Goal: Submit feedback/report problem

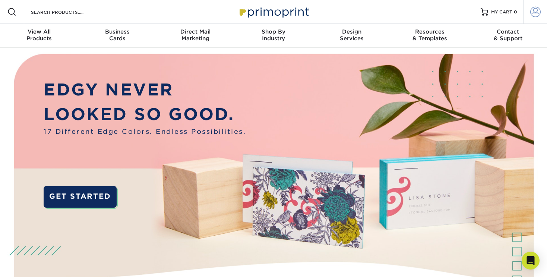
click at [535, 12] on span at bounding box center [535, 12] width 10 height 10
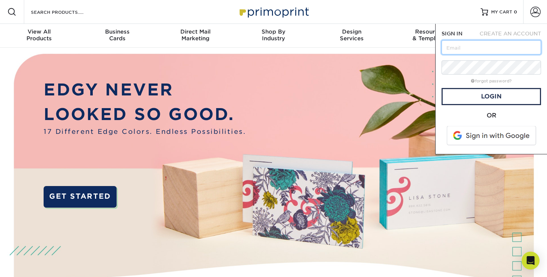
type input "[EMAIL_ADDRESS][DOMAIN_NAME]"
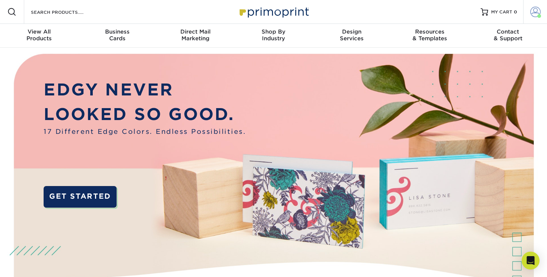
click at [536, 13] on span at bounding box center [535, 12] width 10 height 10
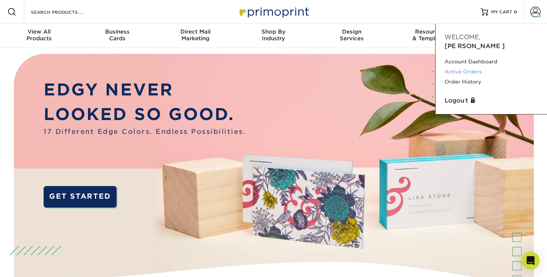
click at [478, 67] on link "Active Orders" at bounding box center [490, 72] width 93 height 10
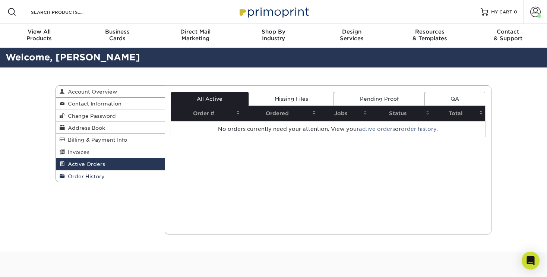
click at [96, 176] on span "Order History" at bounding box center [85, 176] width 40 height 6
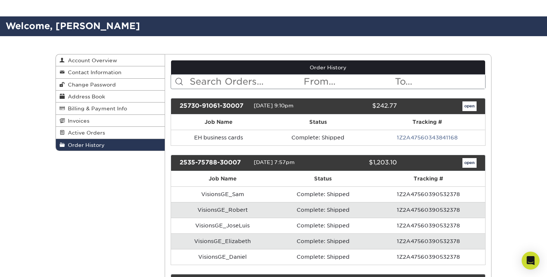
scroll to position [76, 0]
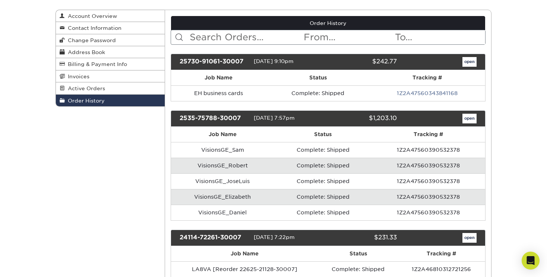
click at [469, 62] on link "open" at bounding box center [469, 62] width 14 height 10
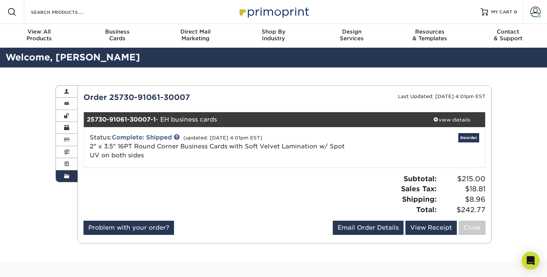
scroll to position [52, 0]
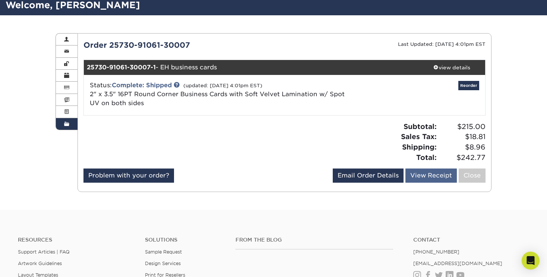
click at [428, 175] on link "View Receipt" at bounding box center [430, 175] width 51 height 14
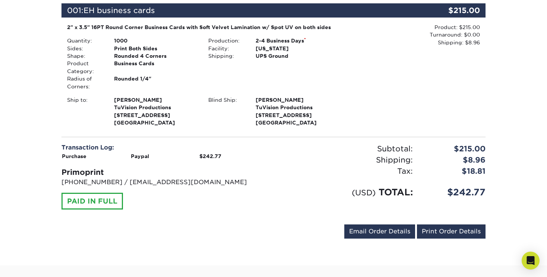
scroll to position [118, 0]
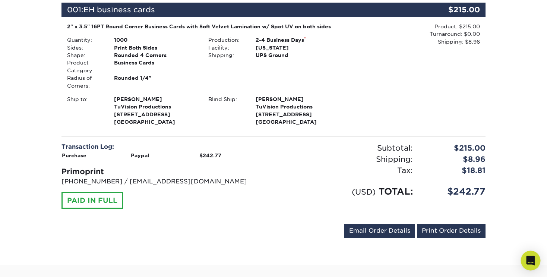
click at [529, 258] on icon "Open Intercom Messenger" at bounding box center [530, 260] width 9 height 10
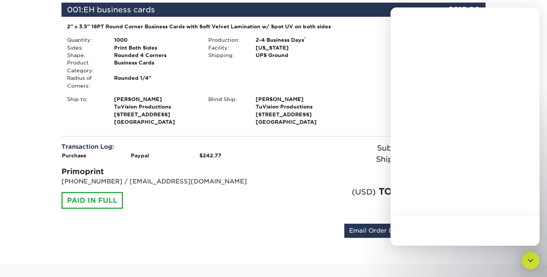
scroll to position [0, 0]
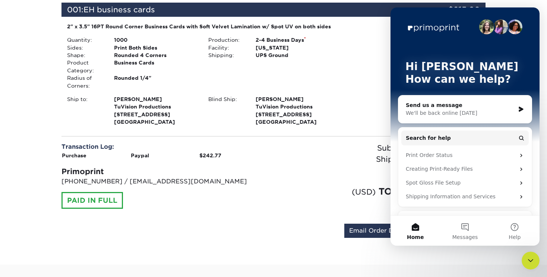
click at [322, 172] on div "Tax:" at bounding box center [345, 170] width 145 height 11
click at [520, 109] on icon "Intercom messenger" at bounding box center [520, 108] width 4 height 5
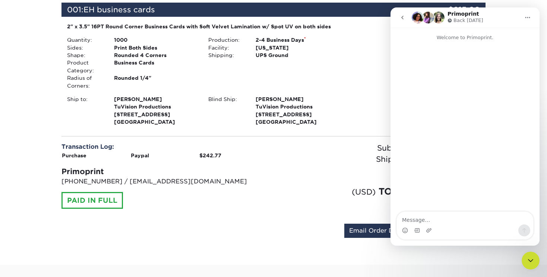
click at [403, 19] on icon "go back" at bounding box center [402, 18] width 2 height 4
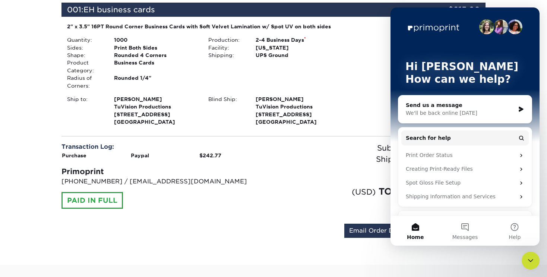
click at [381, 70] on div "Product: $215.00 Turnaround: $0.00 Shipping: $8.96 Discount: - $0.00" at bounding box center [414, 75] width 141 height 105
click at [533, 5] on div "Order #: 25730-91061-30007 07/30/2025 9:10pm Go to My Account Continue Shopping…" at bounding box center [273, 107] width 547 height 316
click at [530, 261] on icon "Close Intercom Messenger" at bounding box center [530, 260] width 5 height 3
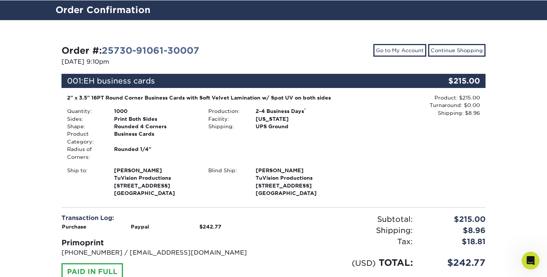
scroll to position [50, 0]
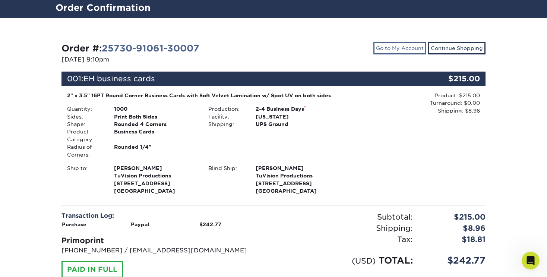
click at [408, 49] on link "Go to My Account" at bounding box center [399, 48] width 53 height 13
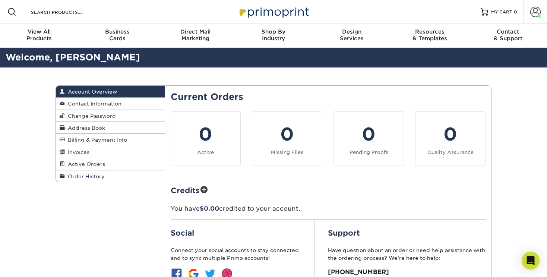
click at [84, 176] on span "Order History" at bounding box center [85, 176] width 40 height 6
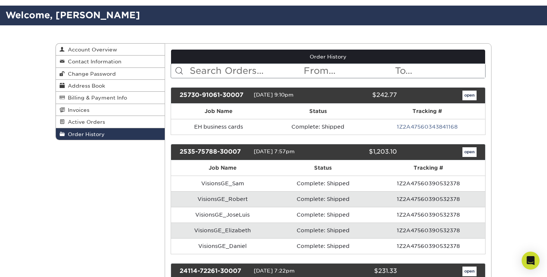
scroll to position [69, 0]
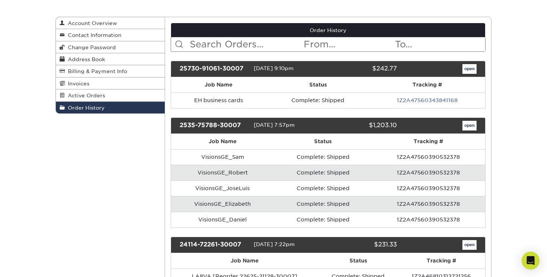
click at [472, 69] on link "open" at bounding box center [469, 69] width 14 height 10
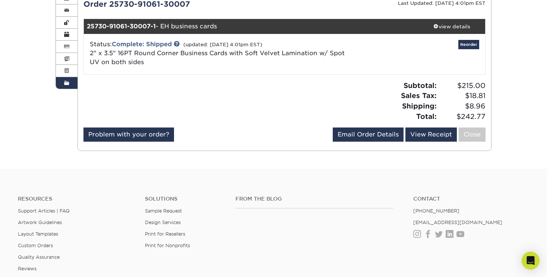
scroll to position [116, 0]
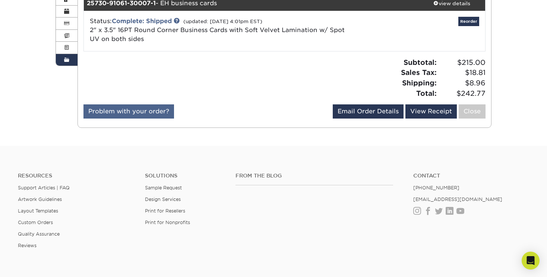
click at [152, 112] on link "Problem with your order?" at bounding box center [128, 111] width 90 height 14
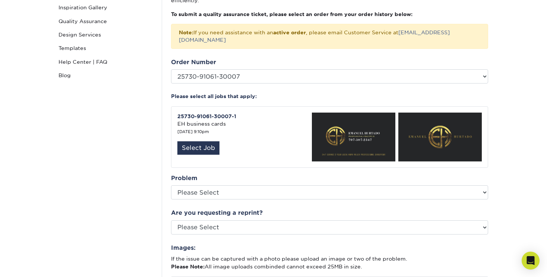
scroll to position [160, 0]
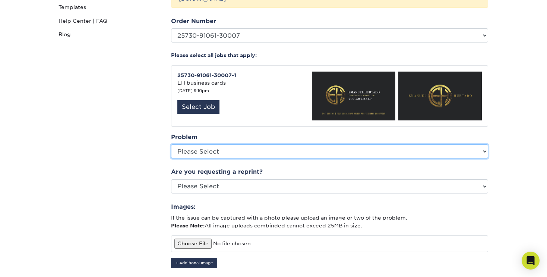
select select "Cutting"
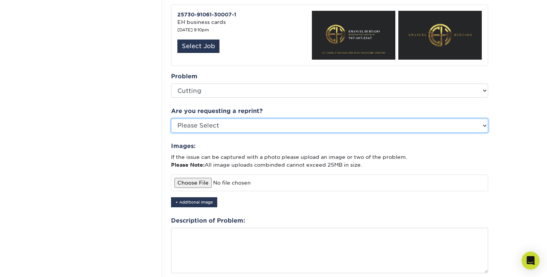
scroll to position [222, 0]
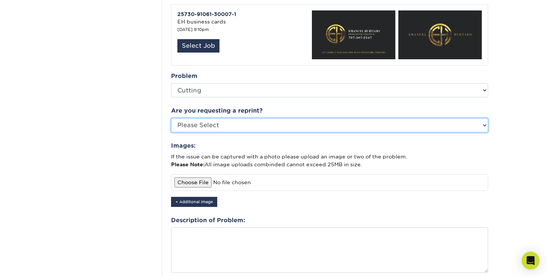
select select "no"
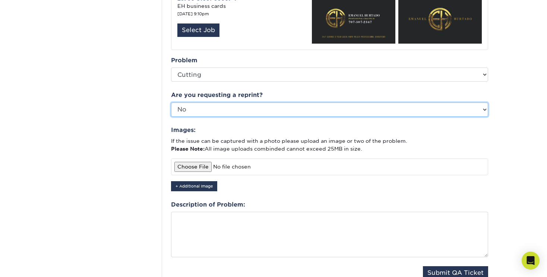
scroll to position [245, 0]
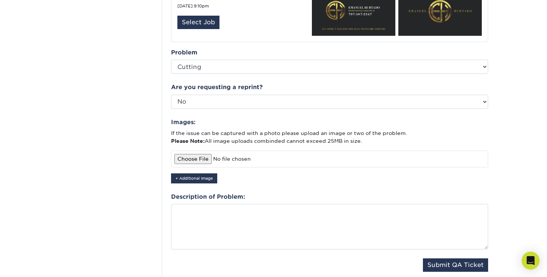
click at [198, 150] on input "file" at bounding box center [329, 158] width 317 height 16
click at [204, 150] on input "file" at bounding box center [329, 158] width 317 height 16
type input "C:\fakepath\IMG_0950.jpg"
click at [204, 173] on button "+ Additional Image" at bounding box center [194, 178] width 46 height 10
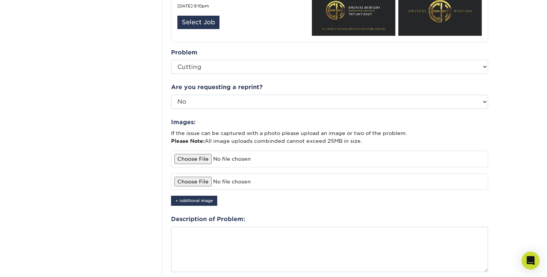
click at [199, 173] on input "file" at bounding box center [329, 181] width 317 height 16
type input "C:\fakepath\IMG_0949.jpg"
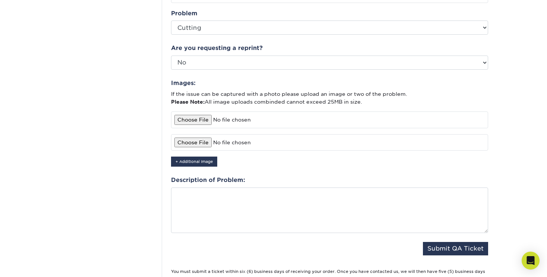
scroll to position [285, 0]
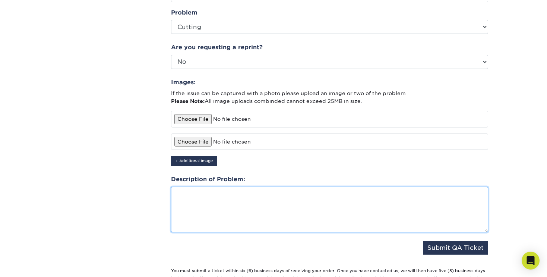
click at [245, 189] on textarea at bounding box center [329, 209] width 317 height 45
type textarea "C"
type textarea "a"
click at [284, 187] on textarea "All four corners supposed to be round and also some cards have a white line on …" at bounding box center [329, 209] width 317 height 45
drag, startPoint x: 439, startPoint y: 184, endPoint x: 448, endPoint y: 186, distance: 10.0
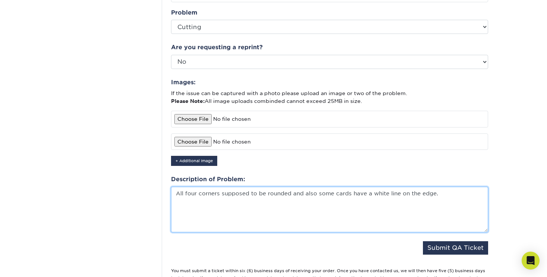
click at [439, 187] on textarea "All four corners supposed to be rounded and also some cards have a white line o…" at bounding box center [329, 209] width 317 height 45
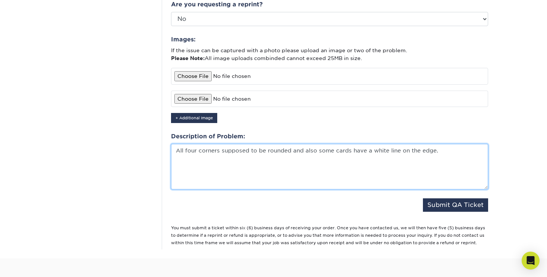
scroll to position [342, 0]
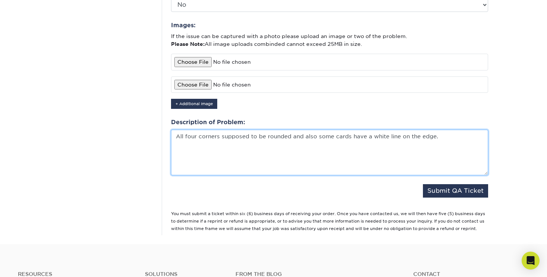
click at [443, 130] on textarea "All four corners supposed to be rounded and also some cards have a white line o…" at bounding box center [329, 152] width 317 height 45
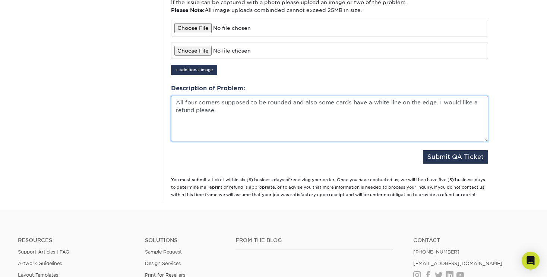
scroll to position [376, 0]
type textarea "All four corners supposed to be rounded and also some cards have a white line o…"
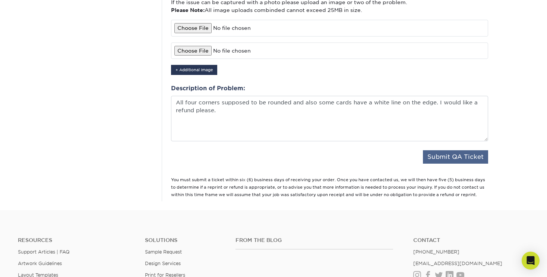
click at [465, 150] on button "Submit QA Ticket" at bounding box center [455, 156] width 65 height 13
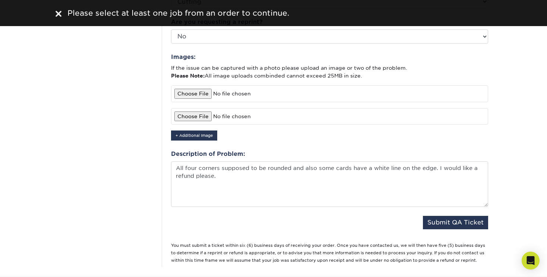
scroll to position [304, 0]
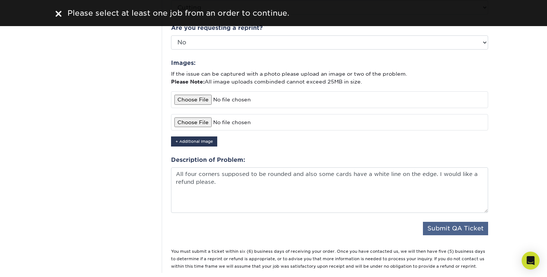
click at [463, 222] on button "Submit QA Ticket" at bounding box center [455, 228] width 65 height 13
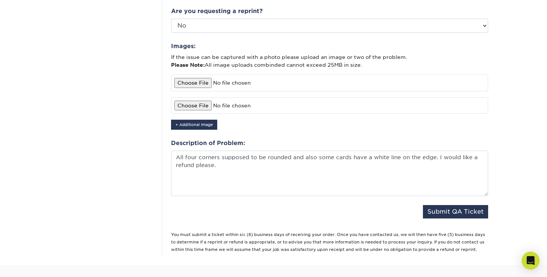
scroll to position [336, 0]
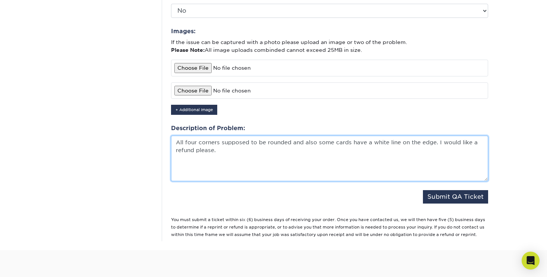
click at [244, 155] on textarea "All four corners supposed to be rounded and also some cards have a white line o…" at bounding box center [329, 158] width 317 height 45
drag, startPoint x: 225, startPoint y: 142, endPoint x: 158, endPoint y: 123, distance: 70.0
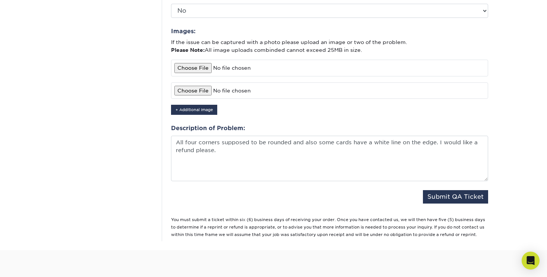
click at [465, 190] on button "Submit QA Ticket" at bounding box center [455, 196] width 65 height 13
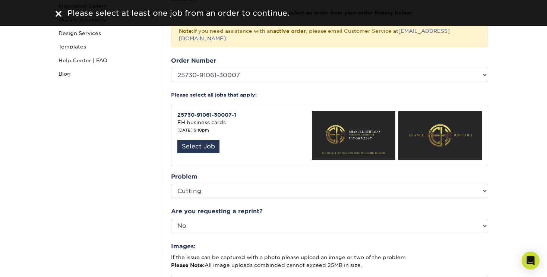
scroll to position [120, 0]
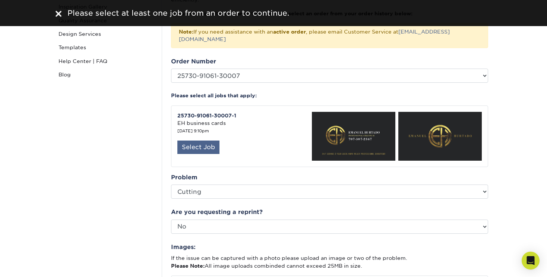
click at [207, 140] on div "Select Job" at bounding box center [198, 146] width 42 height 13
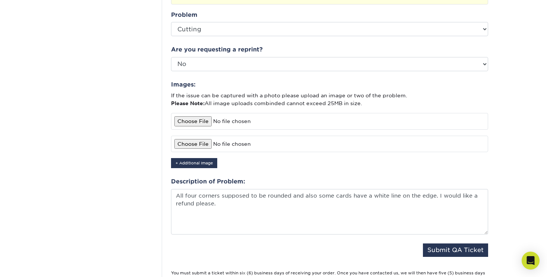
scroll to position [322, 0]
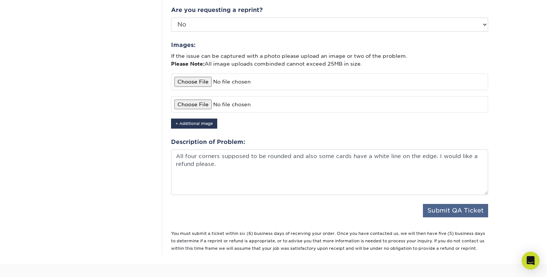
click at [465, 204] on button "Submit QA Ticket" at bounding box center [455, 210] width 65 height 13
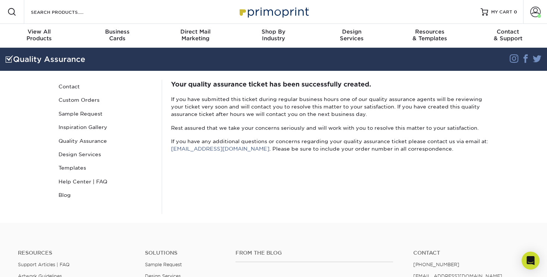
click at [515, 129] on section "Quality Assurance Instagram Facebook Twitter Quality Assurance Contact Custom O…" at bounding box center [273, 135] width 547 height 175
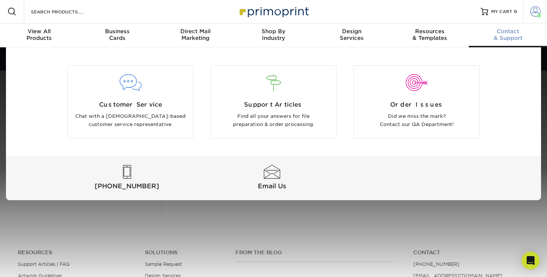
scroll to position [1, 0]
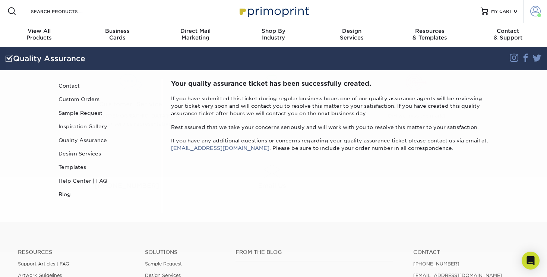
click at [533, 12] on span at bounding box center [535, 11] width 10 height 10
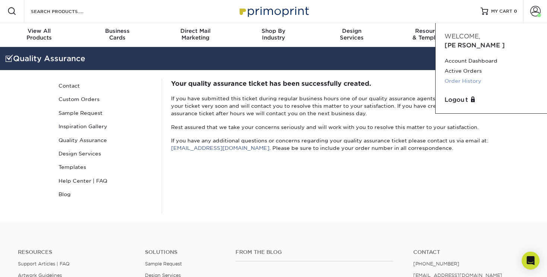
click at [468, 76] on link "Order History" at bounding box center [490, 81] width 93 height 10
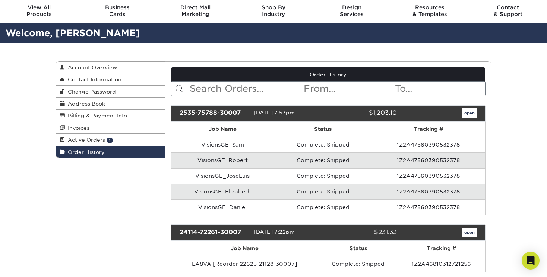
scroll to position [42, 0]
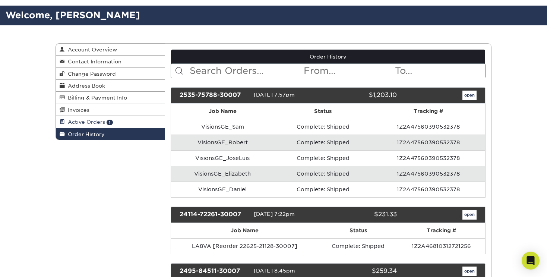
click at [104, 121] on link "Active Orders 1" at bounding box center [110, 122] width 109 height 12
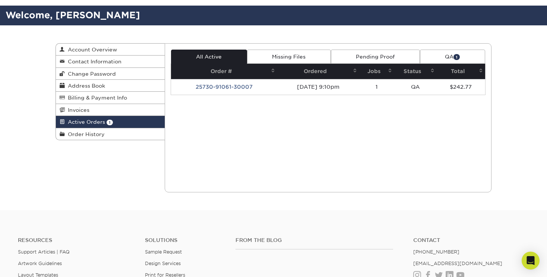
click at [442, 55] on link "QA 1" at bounding box center [452, 57] width 65 height 14
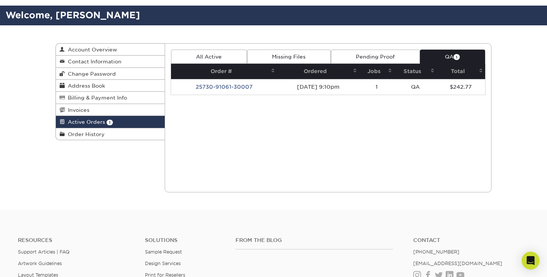
click at [456, 57] on span "1" at bounding box center [456, 57] width 6 height 6
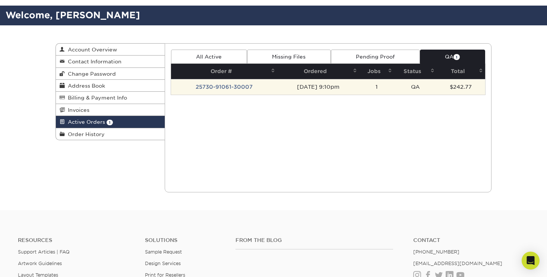
click at [290, 89] on td "07/30/2025 9:10pm" at bounding box center [318, 87] width 82 height 16
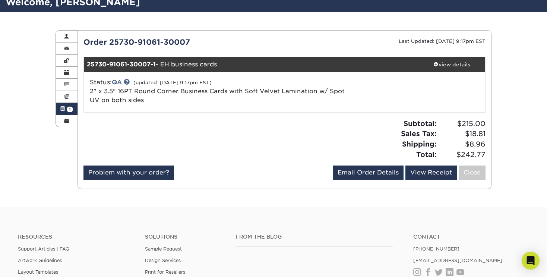
scroll to position [55, 0]
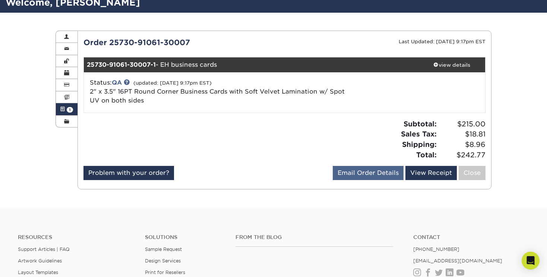
click at [375, 172] on link "Email Order Details" at bounding box center [368, 173] width 71 height 14
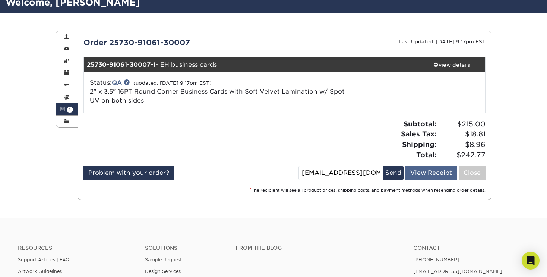
click at [428, 173] on link "View Receipt" at bounding box center [430, 173] width 51 height 14
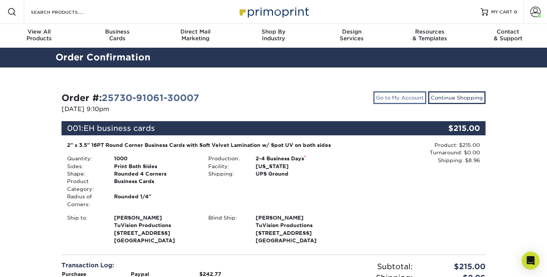
click at [397, 97] on link "Go to My Account" at bounding box center [399, 97] width 53 height 13
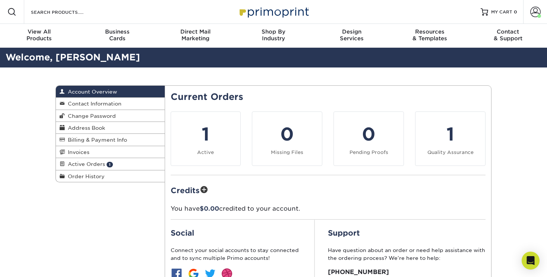
click at [511, 104] on div "Account Overview Account Overview Contact Information Change Password Address B…" at bounding box center [273, 207] width 547 height 281
click at [506, 113] on div "Account Overview Account Overview Contact Information Change Password Address B…" at bounding box center [273, 207] width 547 height 281
